Goal: Task Accomplishment & Management: Use online tool/utility

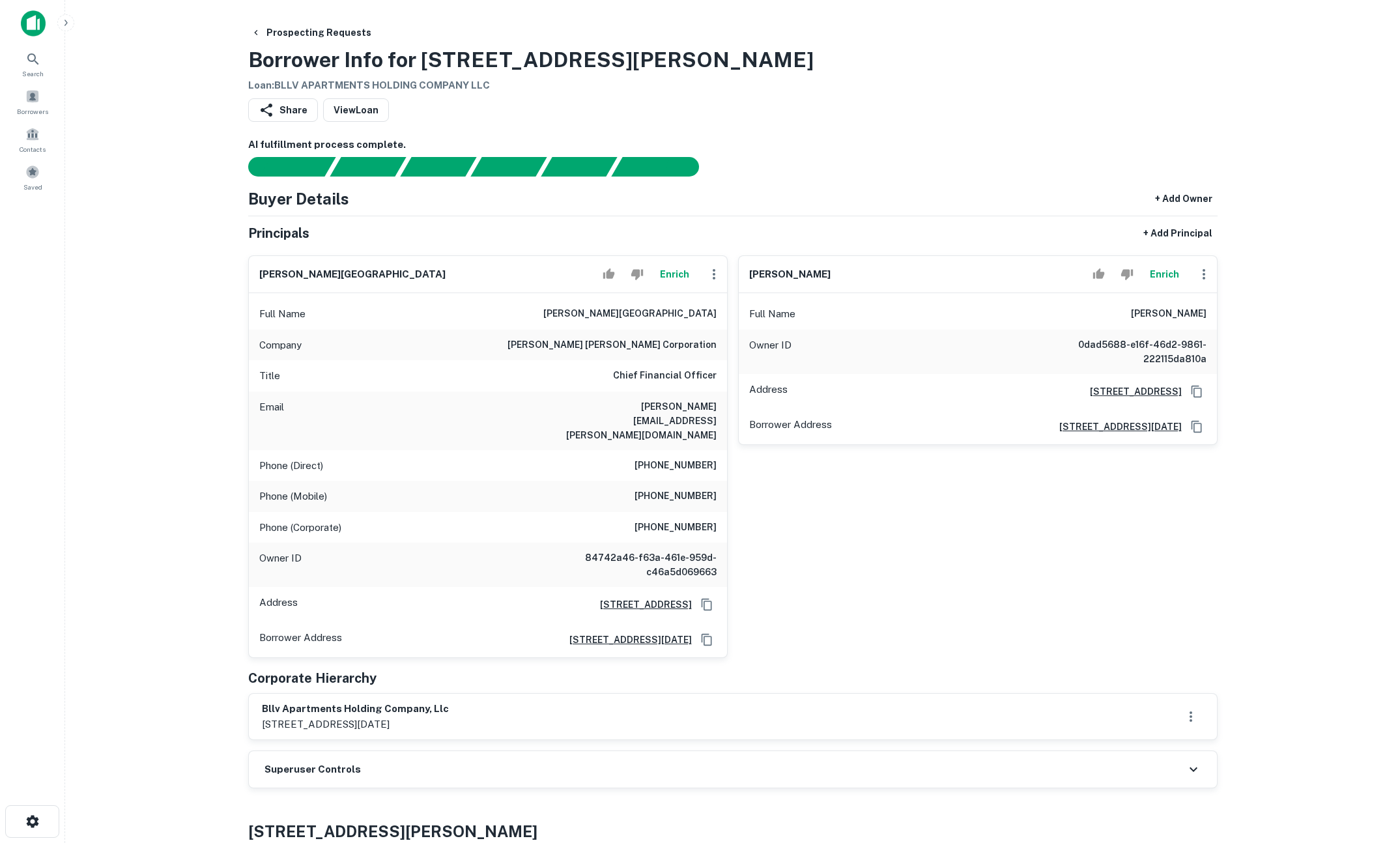
click at [670, 272] on button "Enrich" at bounding box center [675, 274] width 42 height 26
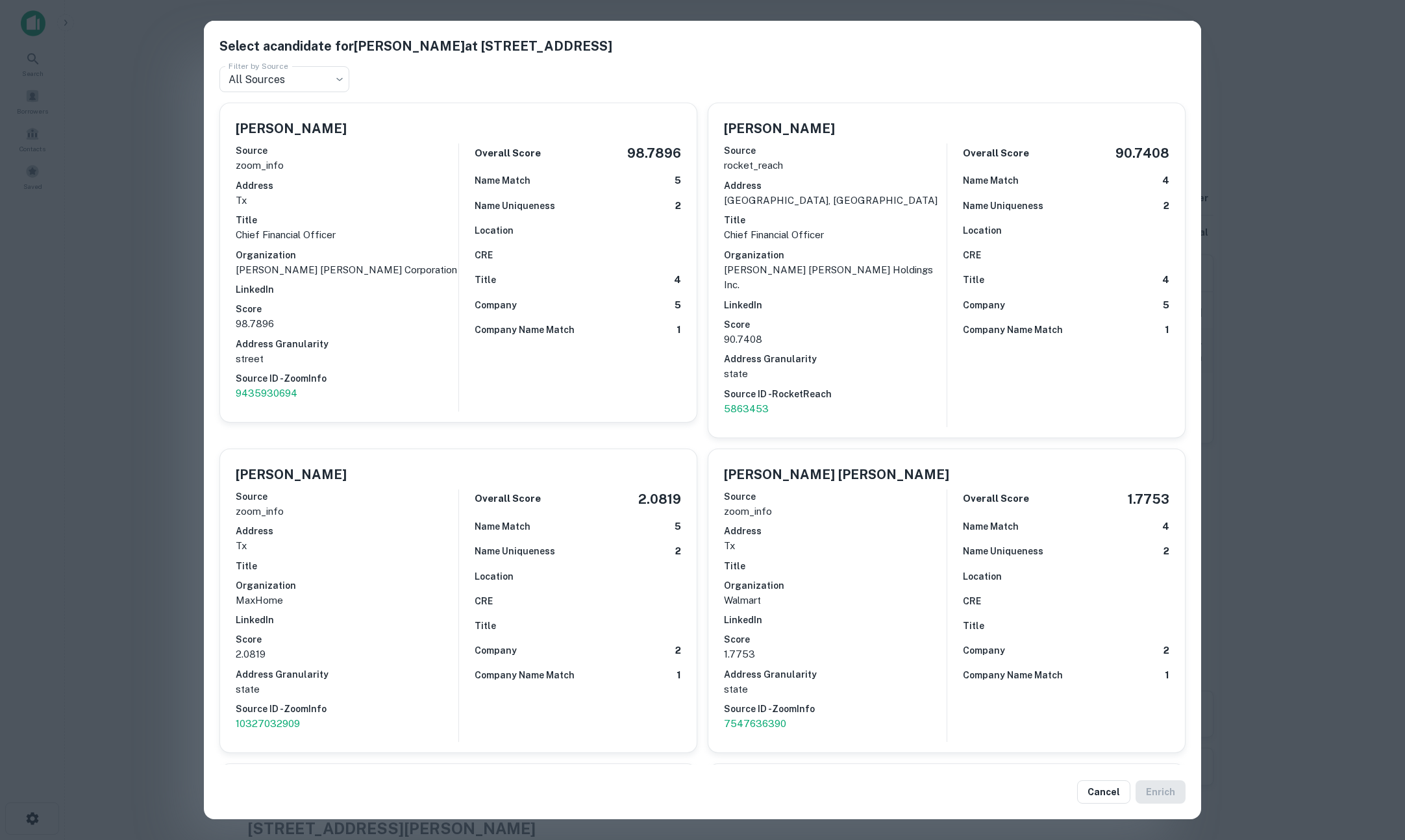
click at [147, 325] on div "Select a candidate for Carlos A. Olea at 9950 Woodloch Forest Dr Ste 1100 Filte…" at bounding box center [702, 420] width 1405 height 840
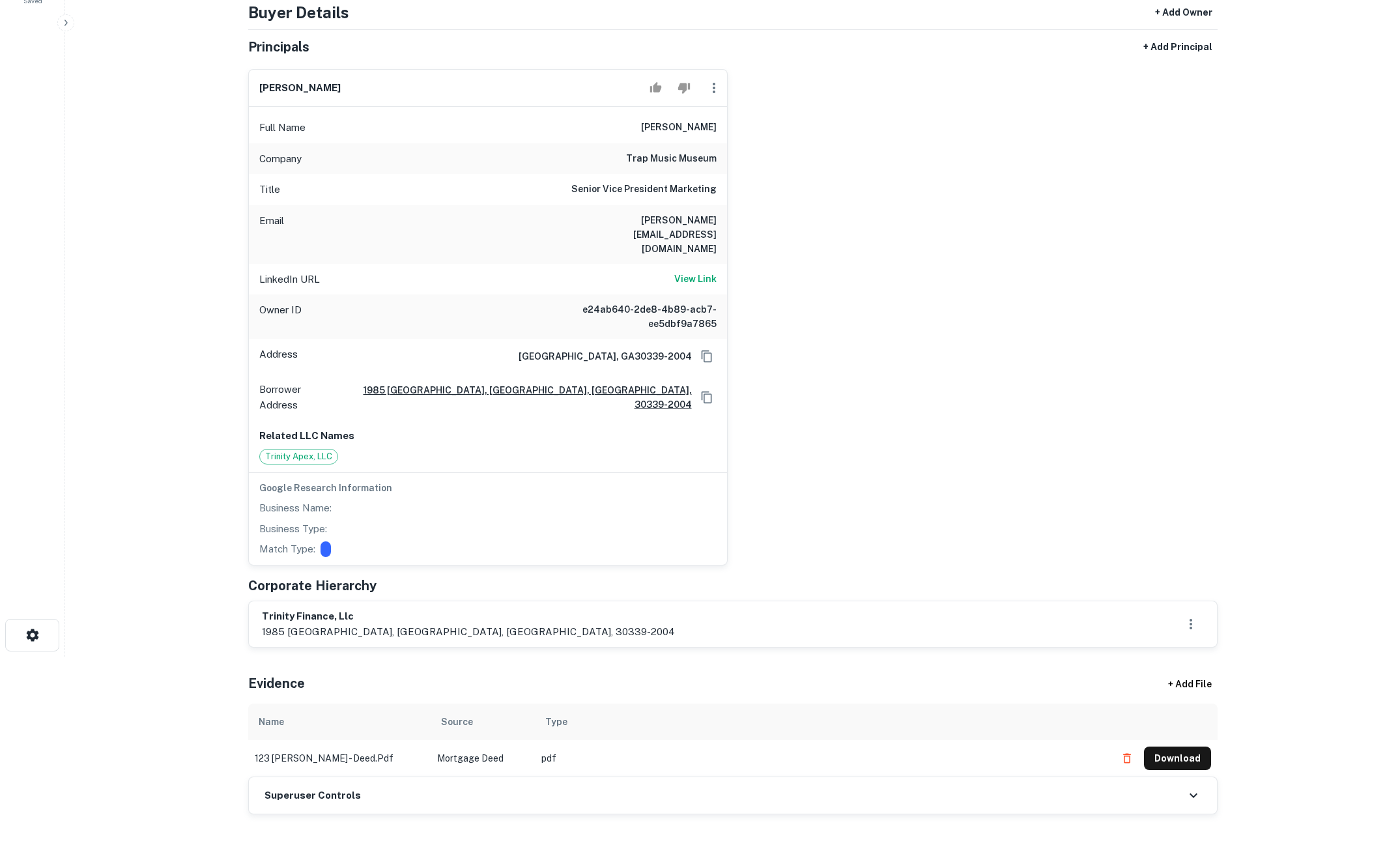
scroll to position [320, 0]
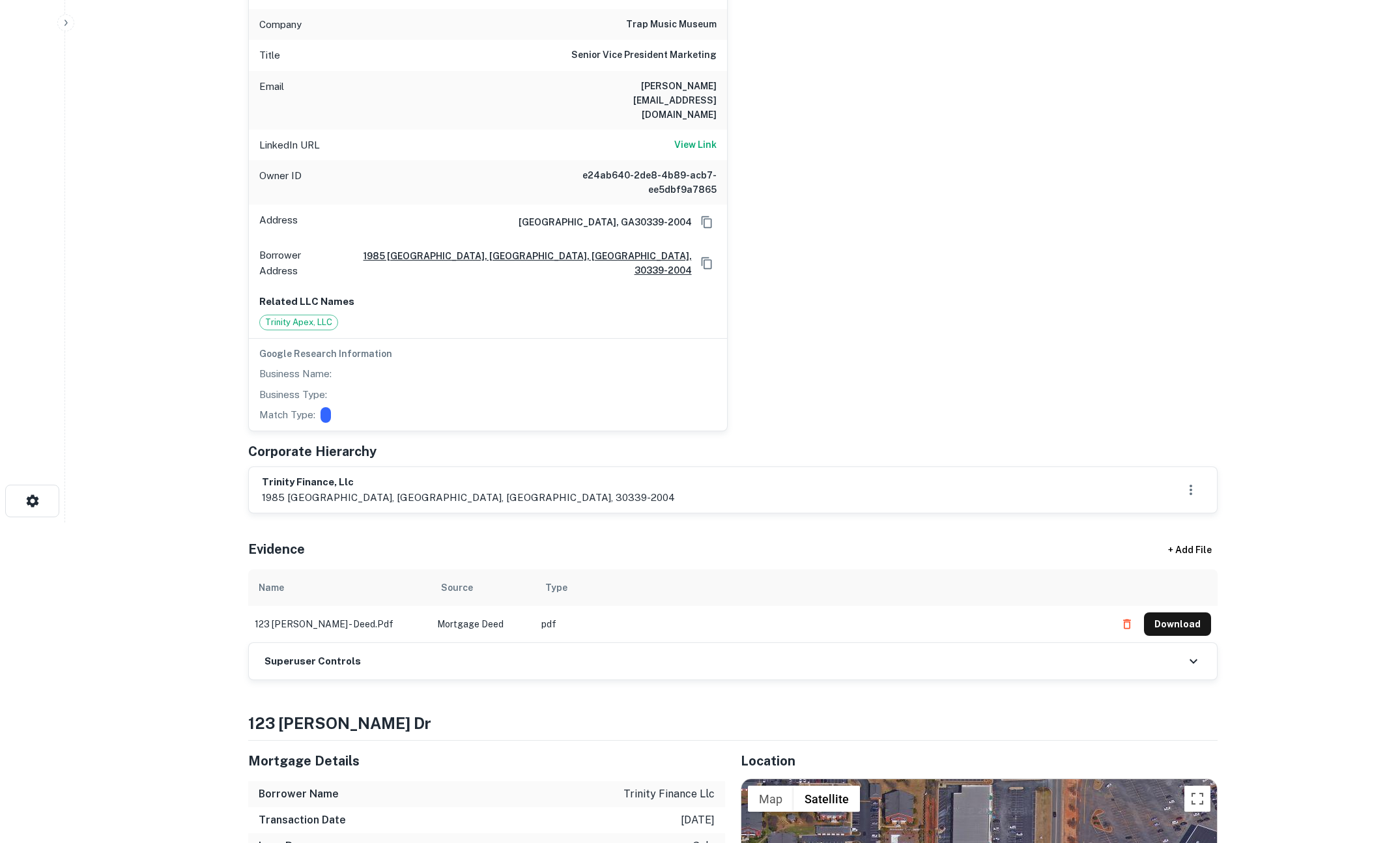
drag, startPoint x: 776, startPoint y: 629, endPoint x: 747, endPoint y: 628, distance: 29.0
click at [776, 643] on div "Superuser Controls" at bounding box center [733, 661] width 968 height 37
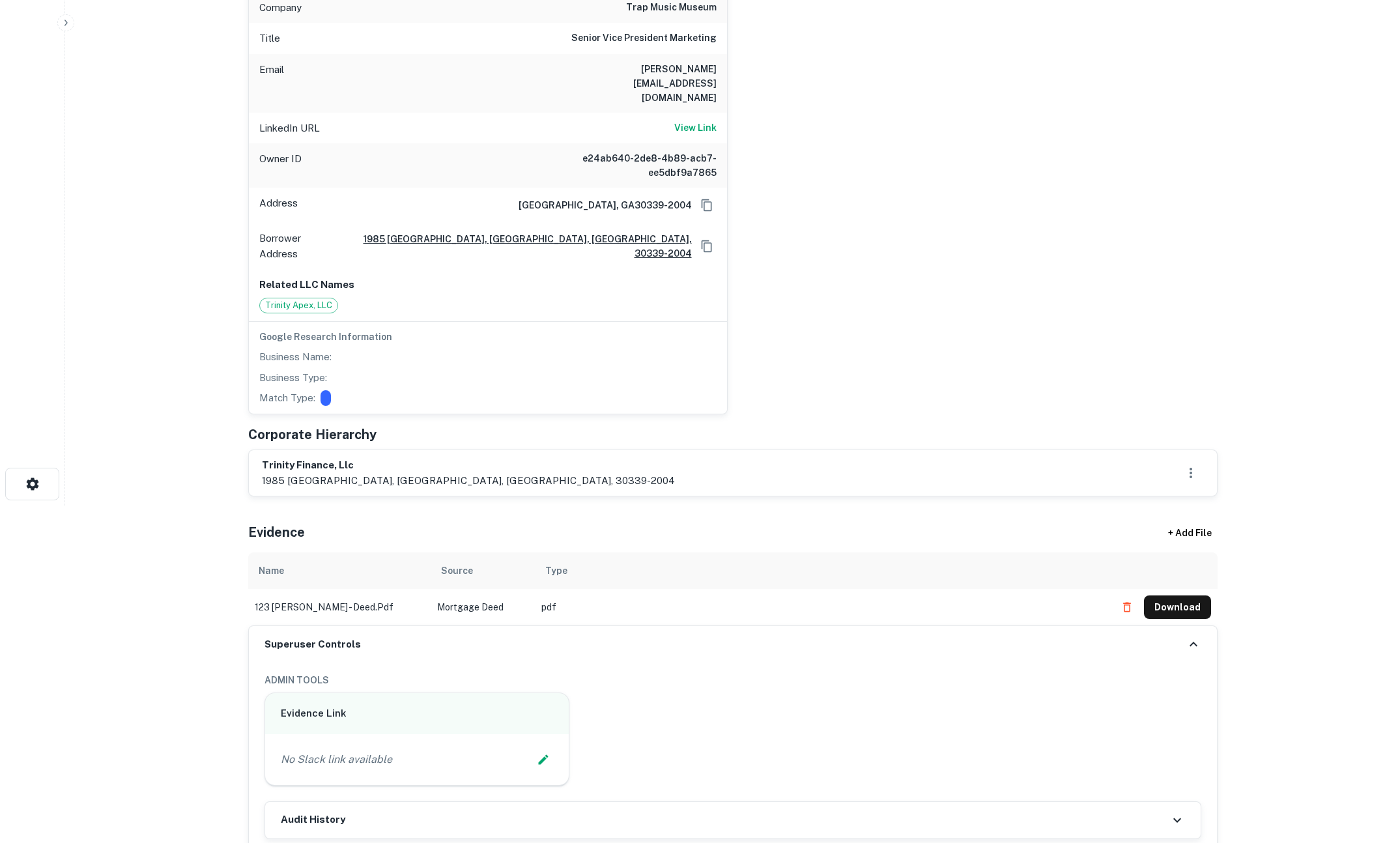
scroll to position [806, 0]
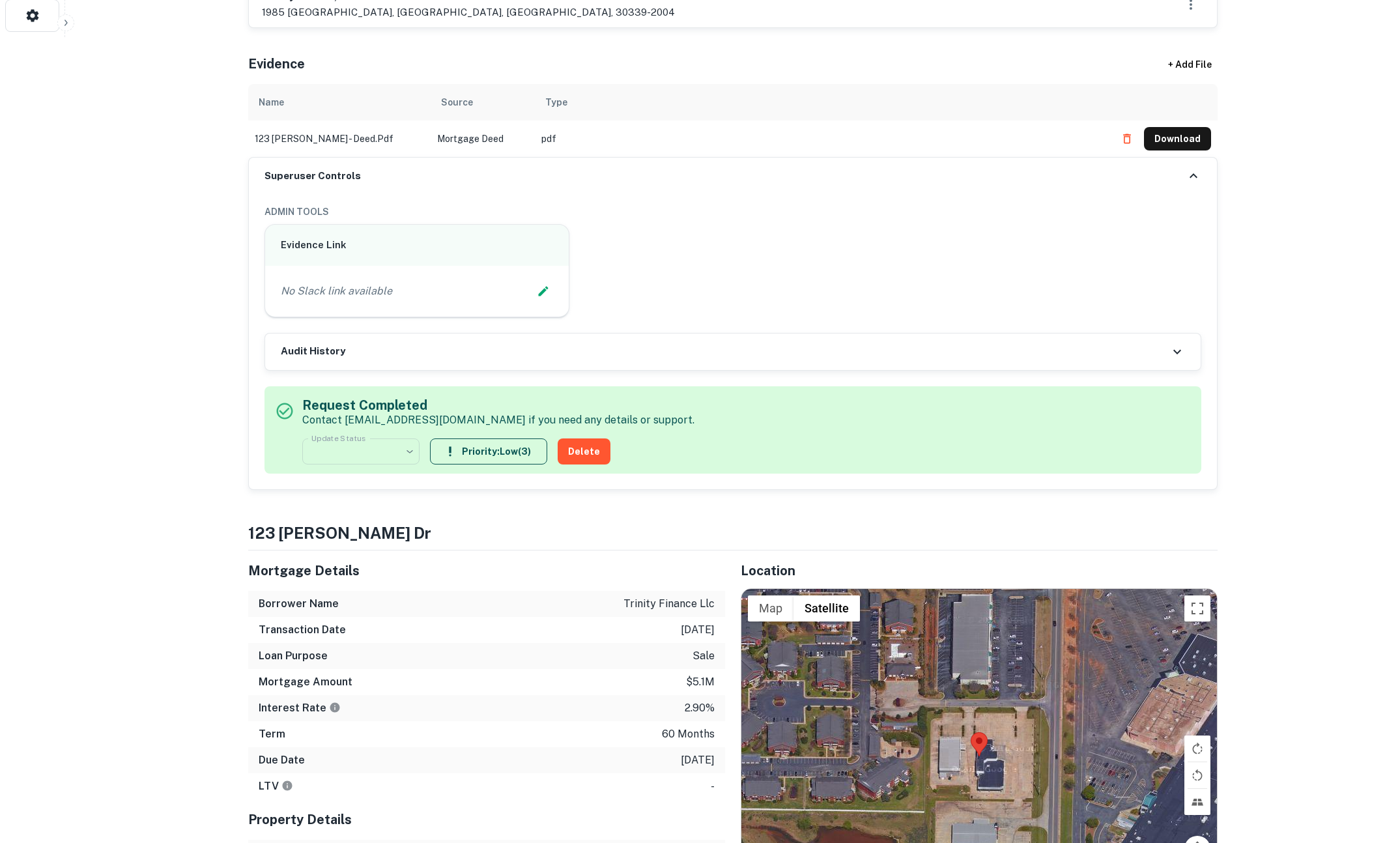
click at [541, 334] on div "Audit History" at bounding box center [733, 352] width 936 height 37
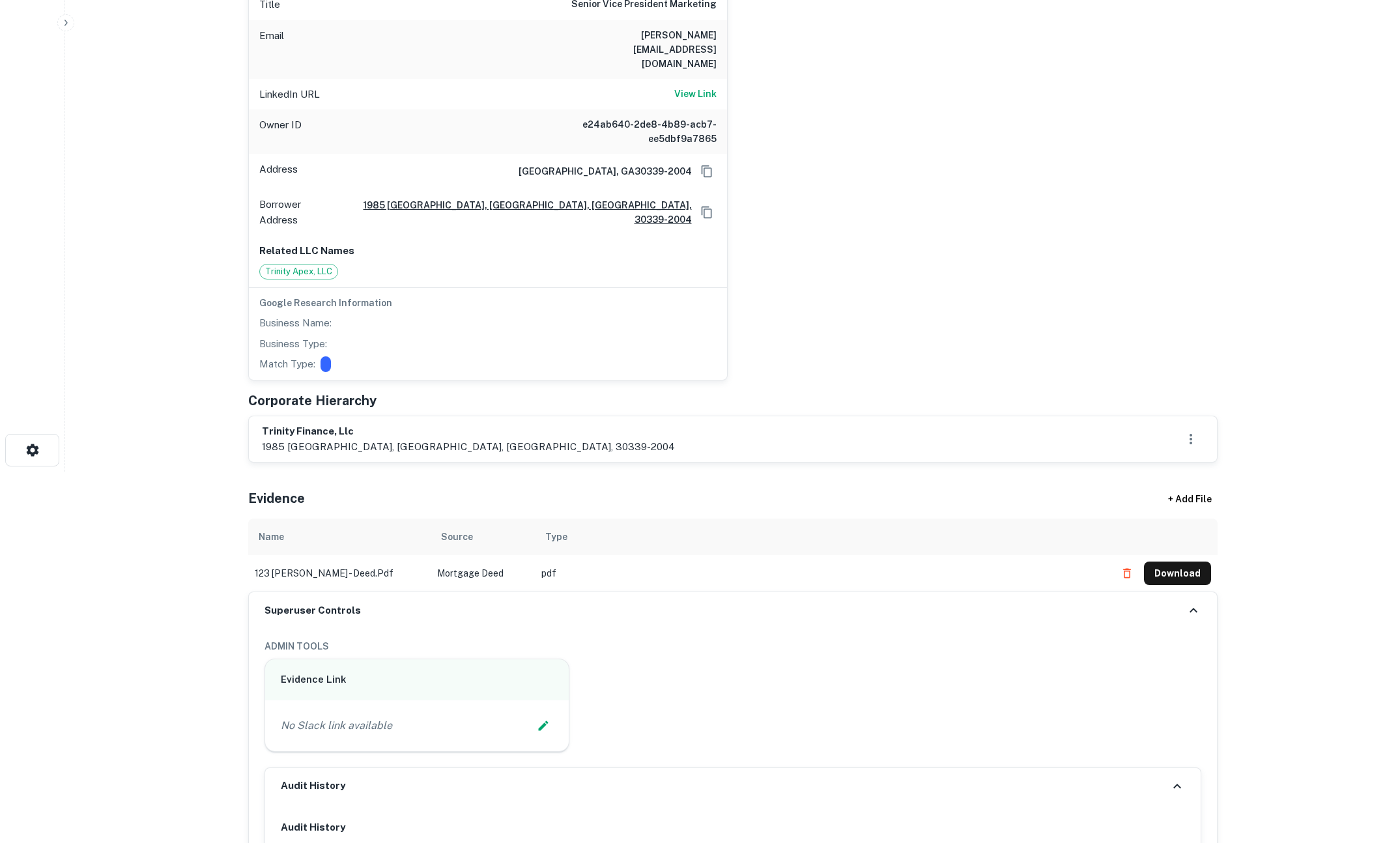
scroll to position [0, 0]
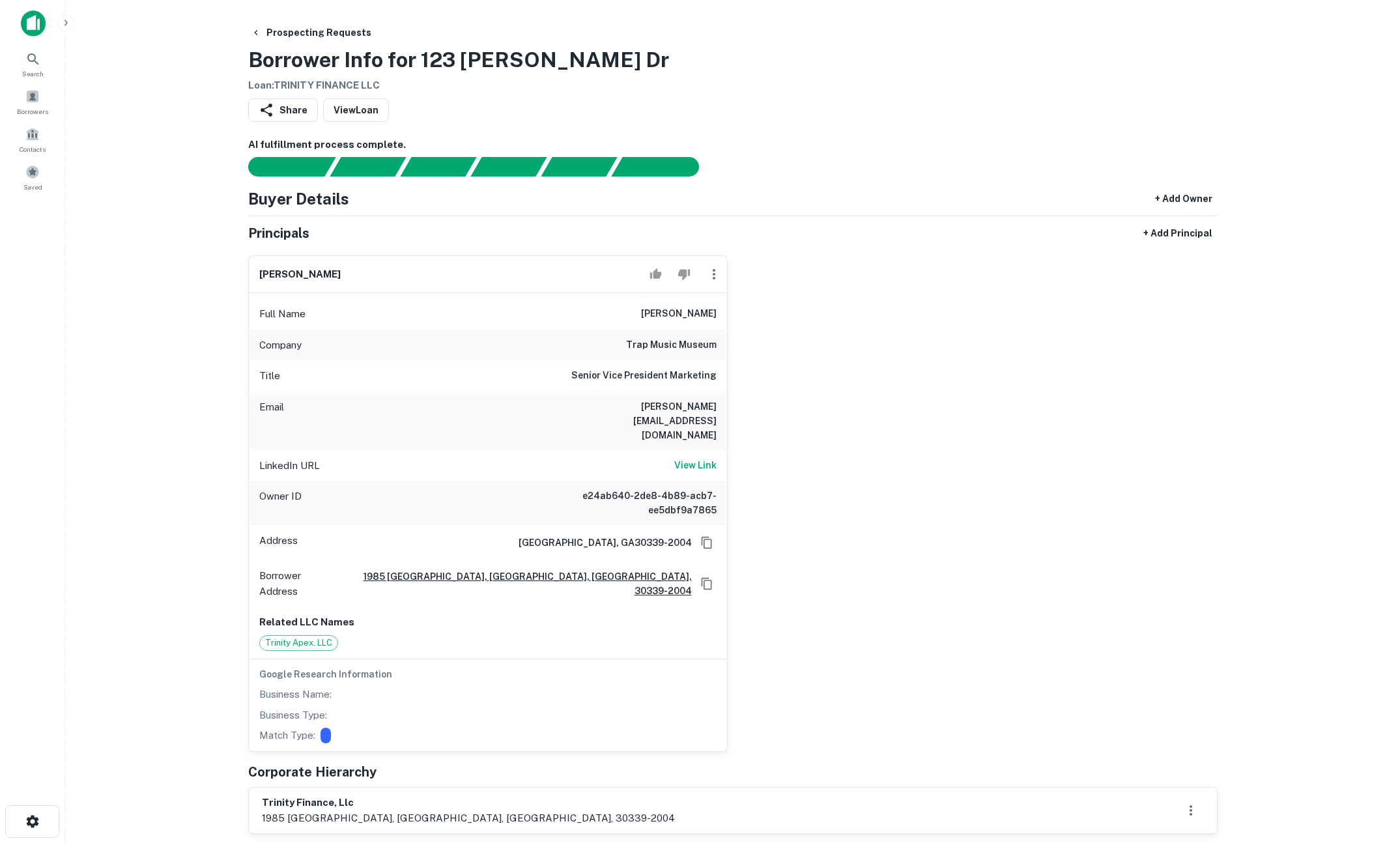
click at [915, 335] on div "[PERSON_NAME] Full Name [PERSON_NAME] Company trap music museum Title Senior Vi…" at bounding box center [727, 498] width 980 height 507
